Goal: Find specific page/section: Find specific page/section

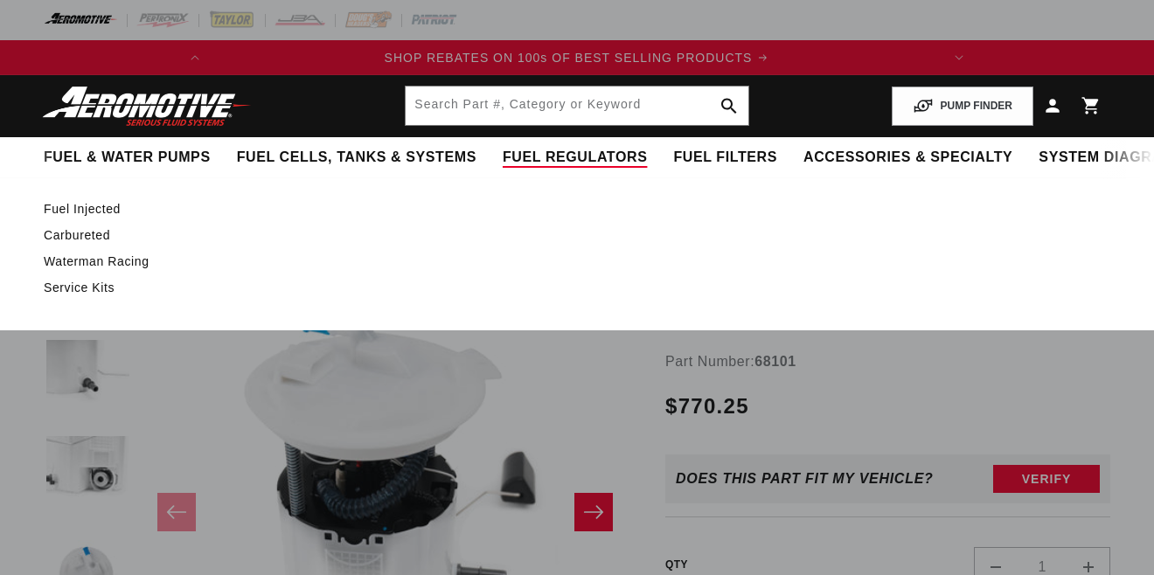
click at [561, 290] on link "Service Kits" at bounding box center [568, 288] width 1049 height 16
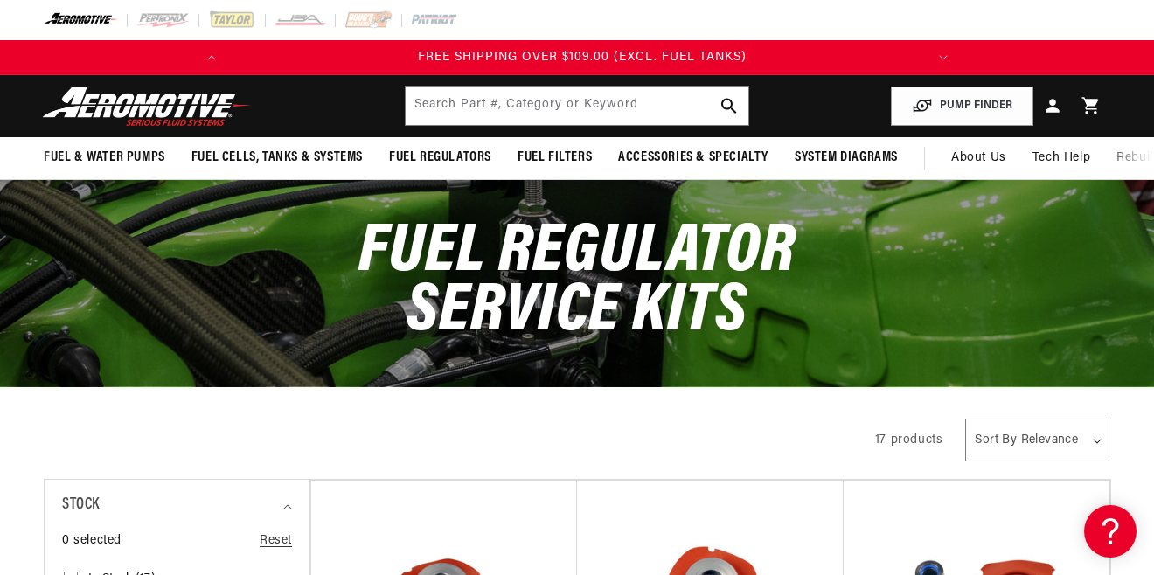
scroll to position [0, 692]
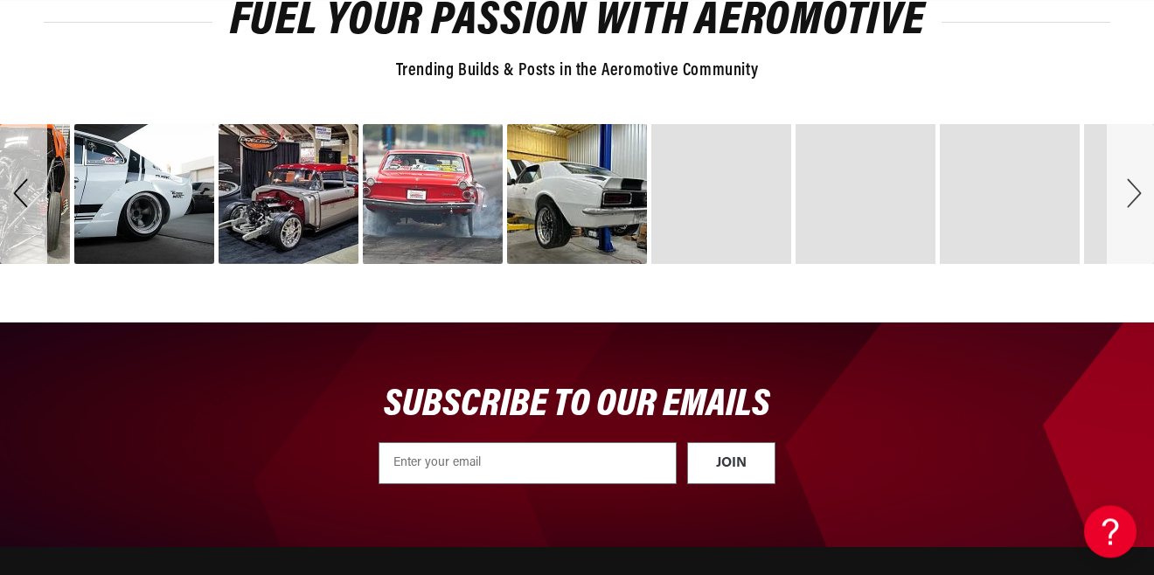
scroll to position [3049, 0]
